Goal: Transaction & Acquisition: Subscribe to service/newsletter

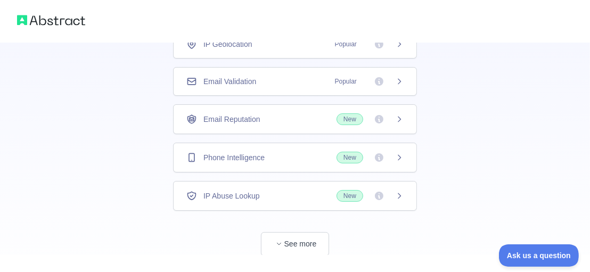
scroll to position [116, 0]
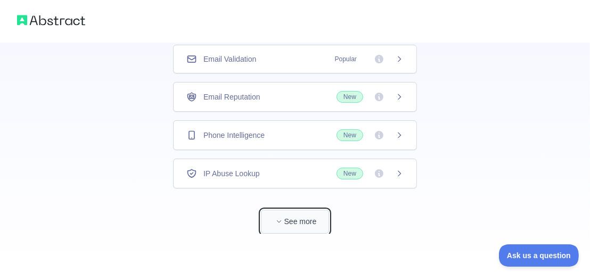
click at [296, 217] on button "See more" at bounding box center [295, 222] width 68 height 24
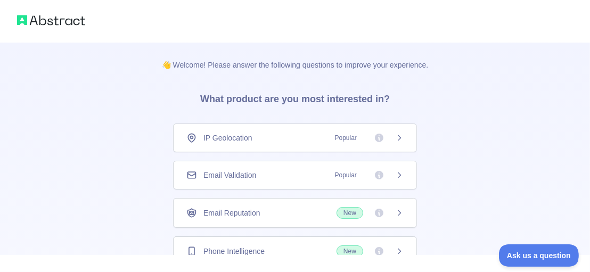
scroll to position [0, 0]
click at [399, 140] on icon at bounding box center [399, 138] width 9 height 9
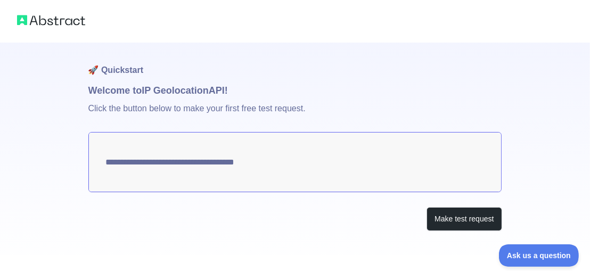
type textarea "**********"
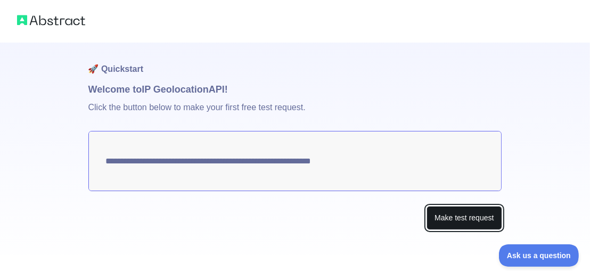
click at [462, 219] on button "Make test request" at bounding box center [464, 218] width 75 height 24
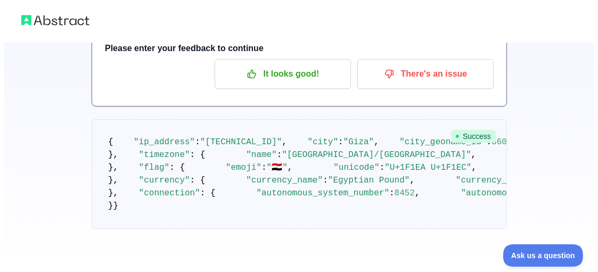
scroll to position [0, 0]
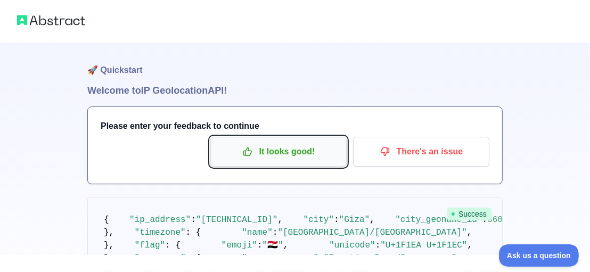
click at [301, 153] on p "It looks good!" at bounding box center [278, 152] width 120 height 18
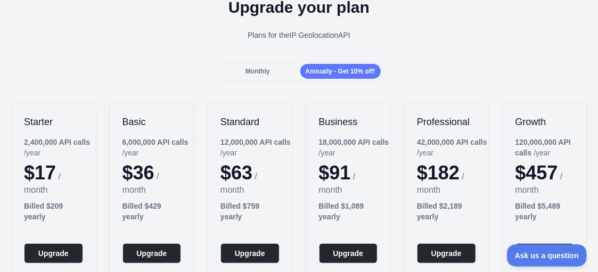
scroll to position [53, 0]
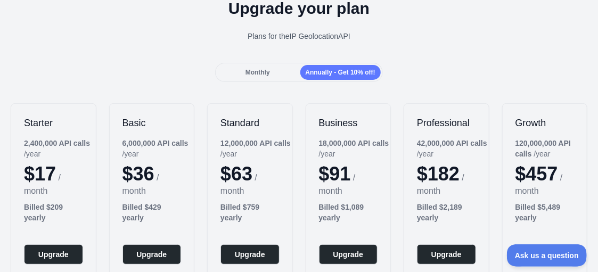
click at [266, 74] on span "Monthly" at bounding box center [258, 72] width 25 height 7
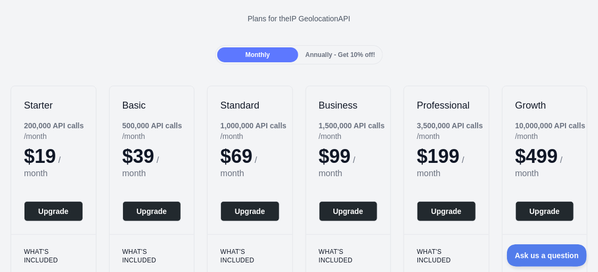
scroll to position [0, 0]
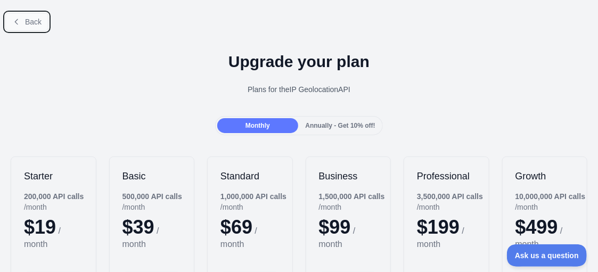
click at [26, 22] on span "Back" at bounding box center [33, 22] width 17 height 9
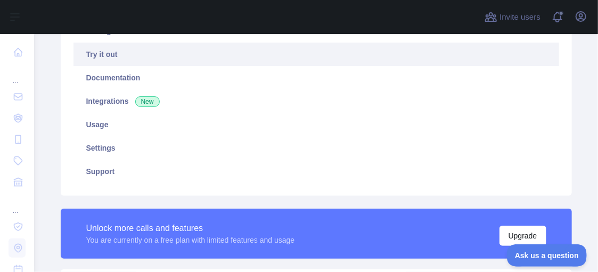
scroll to position [266, 0]
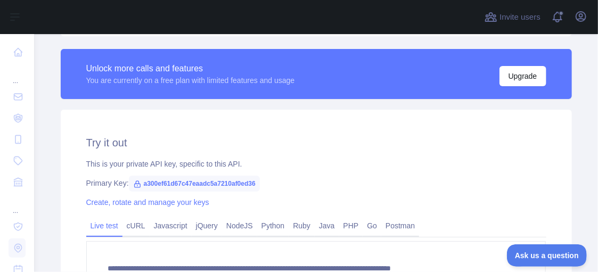
click at [165, 184] on span "a300ef61d67c47eaadc5a7210af0ed36" at bounding box center [194, 184] width 131 height 16
copy span "a300ef61d67c47eaadc5a7210af0ed36"
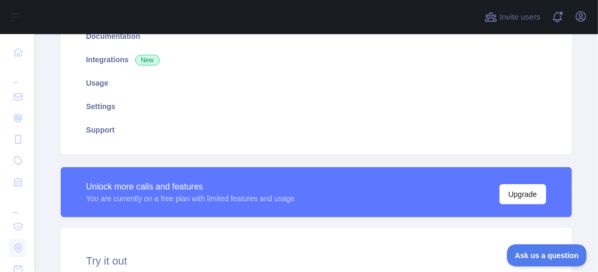
scroll to position [53, 0]
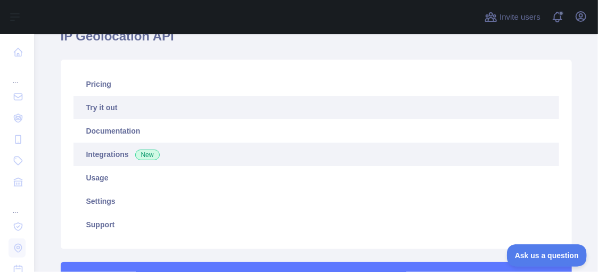
click at [103, 152] on link "Integrations New" at bounding box center [317, 154] width 486 height 23
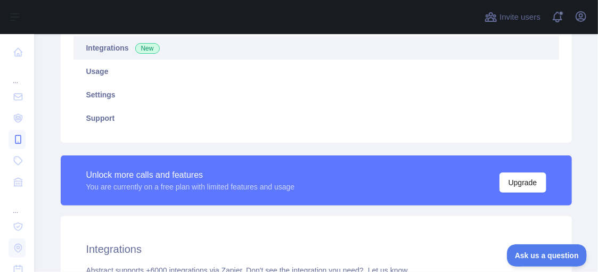
scroll to position [160, 0]
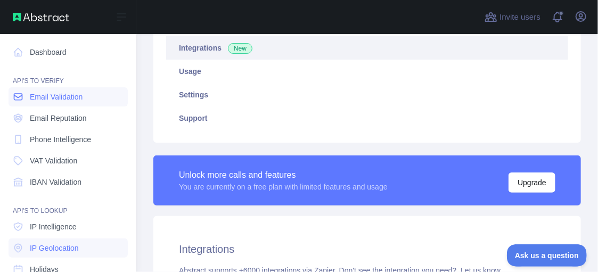
click at [68, 97] on span "Email Validation" at bounding box center [56, 97] width 53 height 11
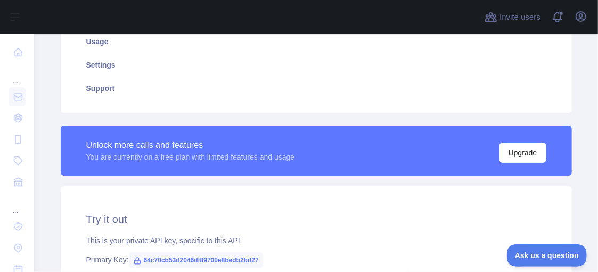
scroll to position [320, 0]
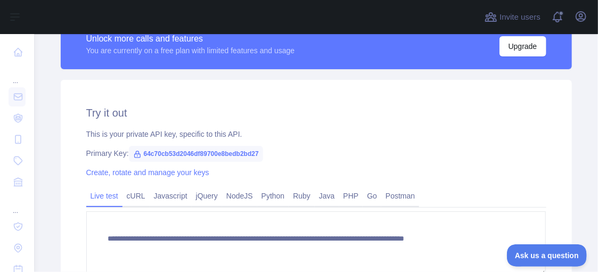
click at [171, 153] on span "64c70cb53d2046df89700e8bedb2bd27" at bounding box center [196, 154] width 134 height 16
copy span "64c70cb53d2046df89700e8bedb2bd27"
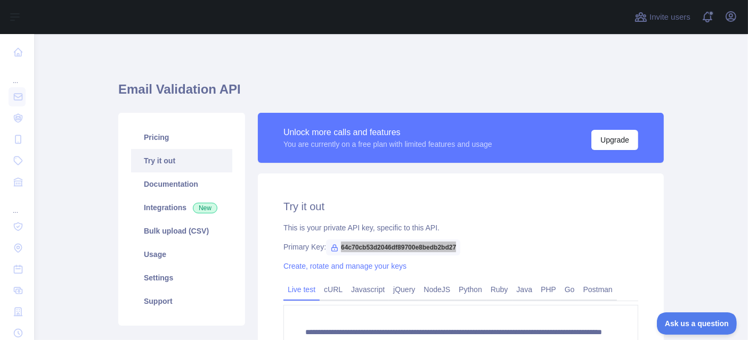
scroll to position [67, 0]
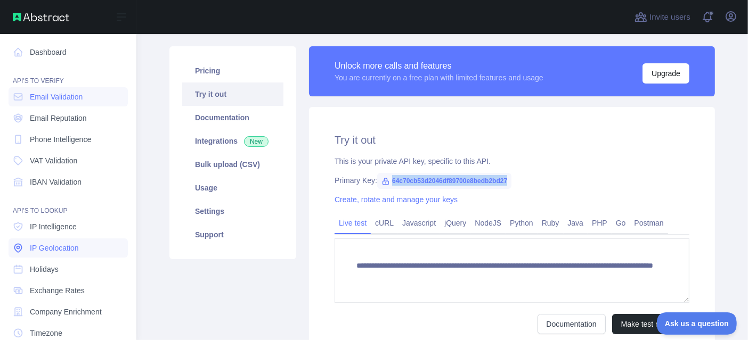
click at [81, 247] on link "IP Geolocation" at bounding box center [68, 248] width 119 height 19
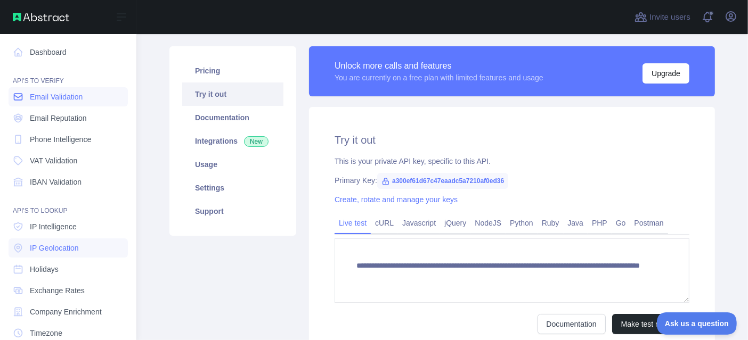
click at [69, 96] on span "Email Validation" at bounding box center [56, 97] width 53 height 11
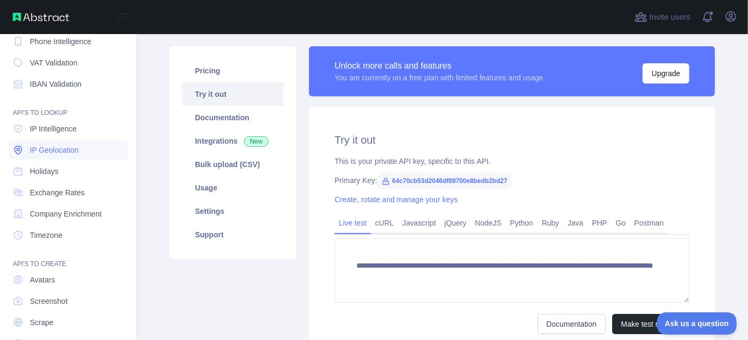
scroll to position [128, 0]
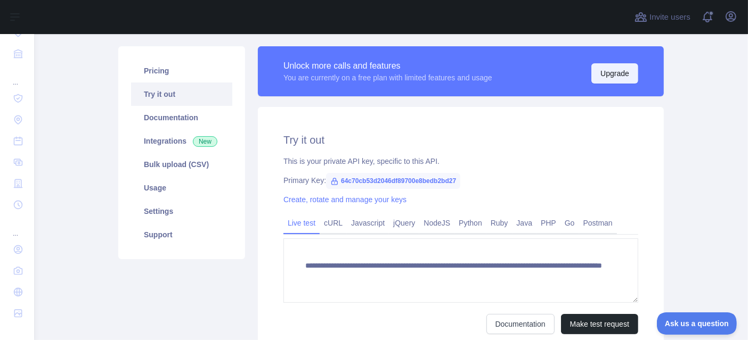
click at [590, 72] on button "Upgrade" at bounding box center [614, 73] width 47 height 20
